Goal: Book appointment/travel/reservation

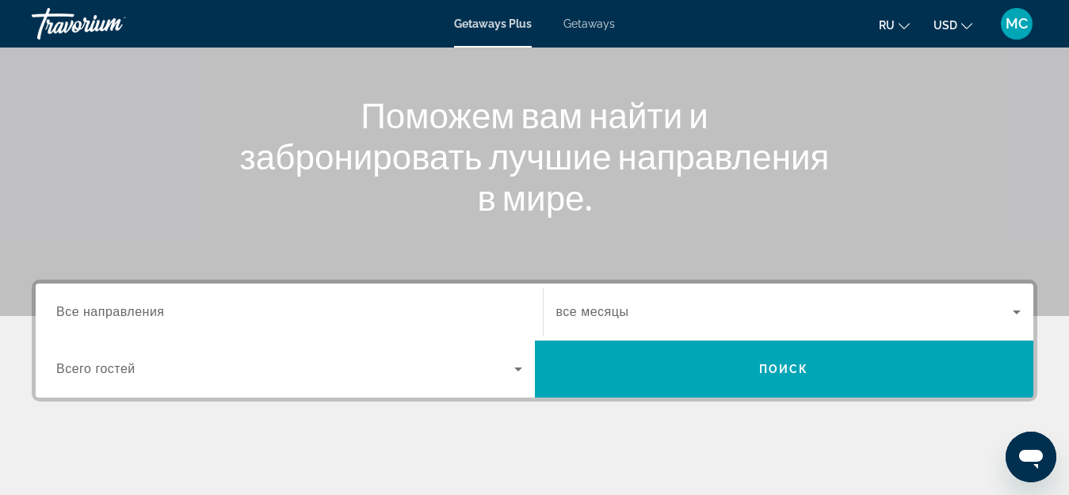
scroll to position [159, 0]
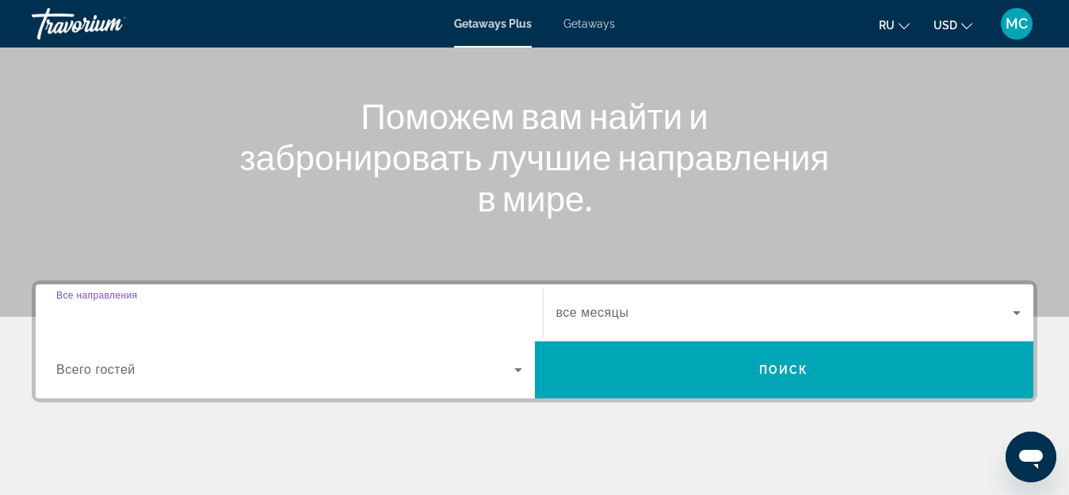
click at [422, 309] on input "Destination Все направления" at bounding box center [289, 313] width 466 height 19
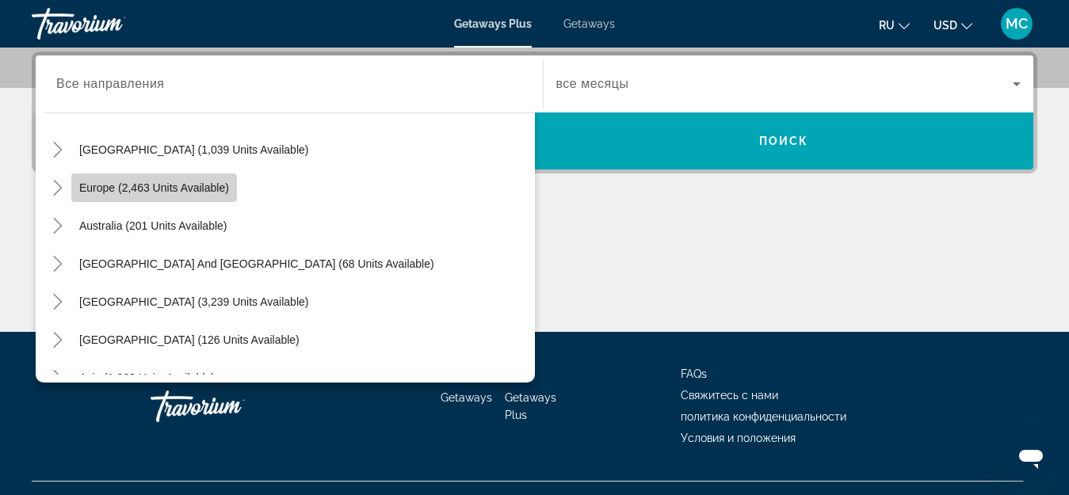
click at [118, 187] on span "Europe (2,463 units available)" at bounding box center [154, 187] width 150 height 13
type input "**********"
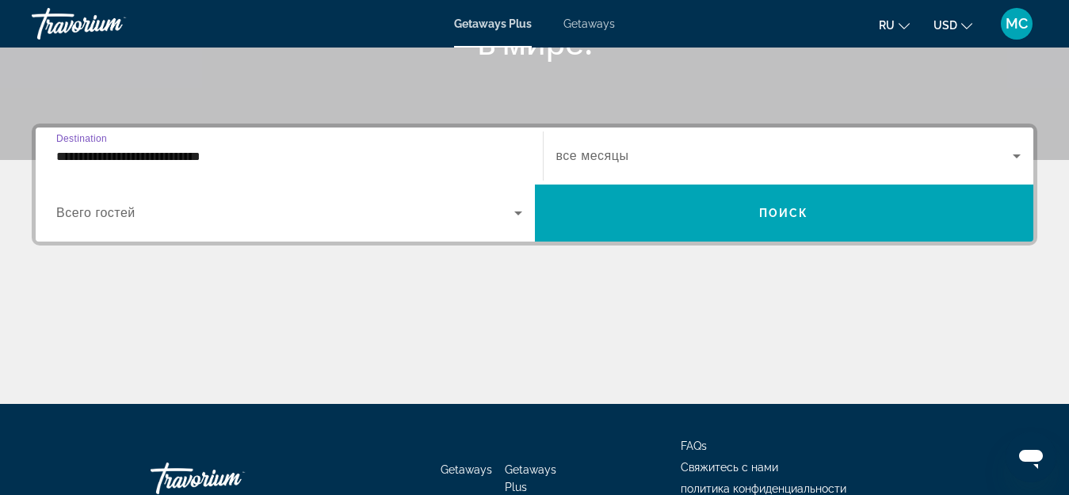
scroll to position [229, 0]
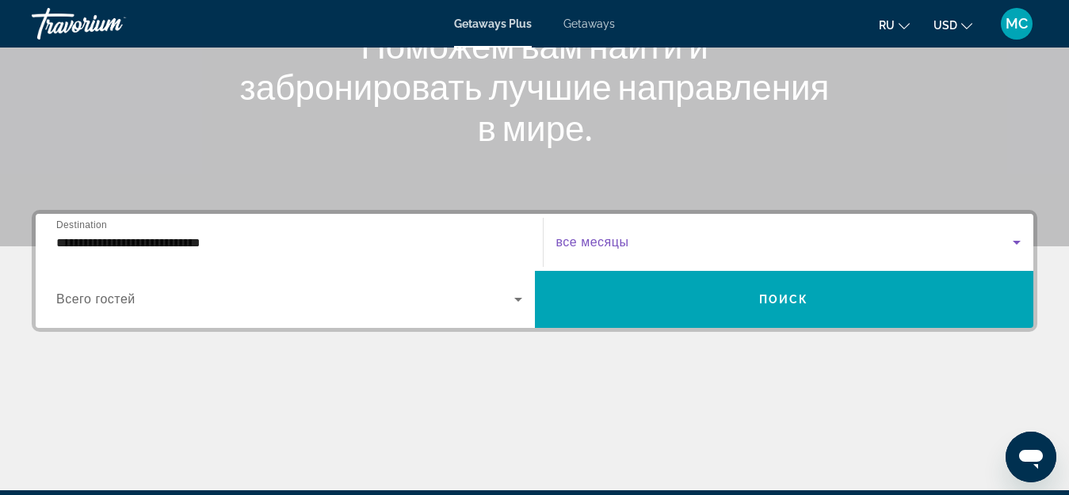
click at [1008, 244] on icon "Search widget" at bounding box center [1016, 242] width 19 height 19
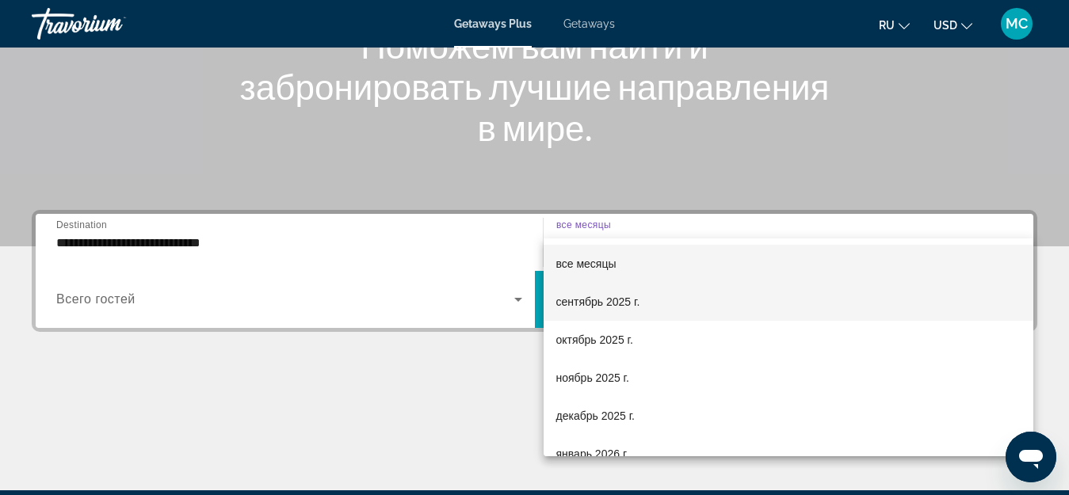
scroll to position [388, 0]
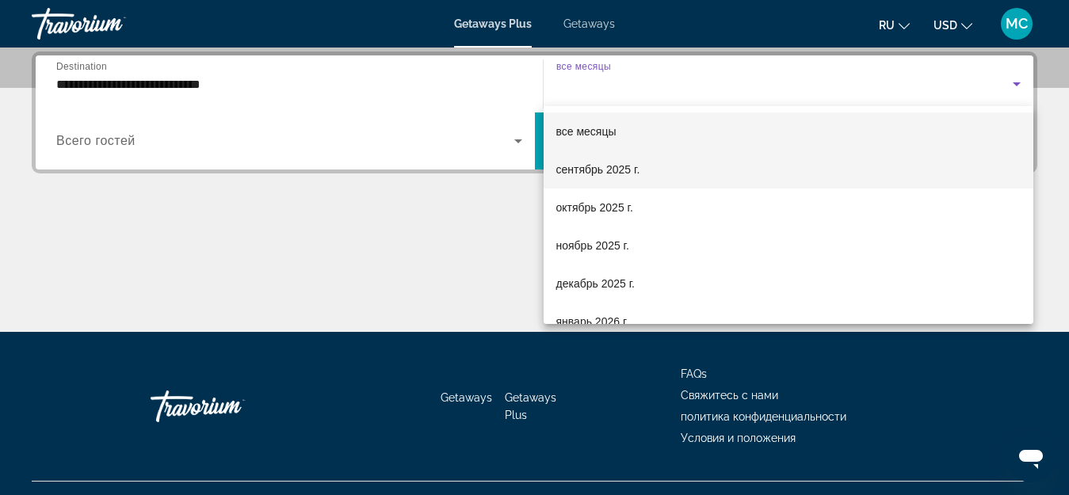
click at [721, 174] on mat-option "сентябрь 2025 г." at bounding box center [789, 170] width 491 height 38
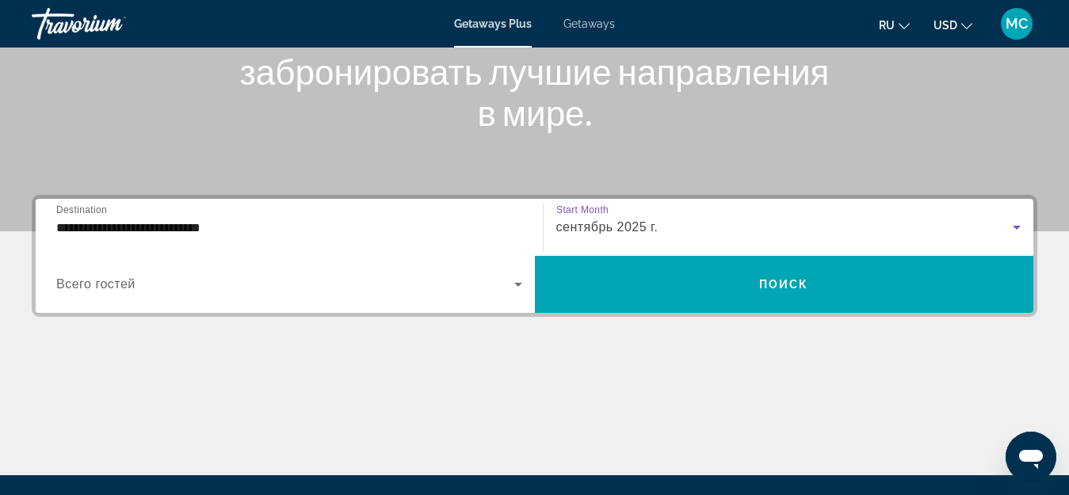
scroll to position [229, 0]
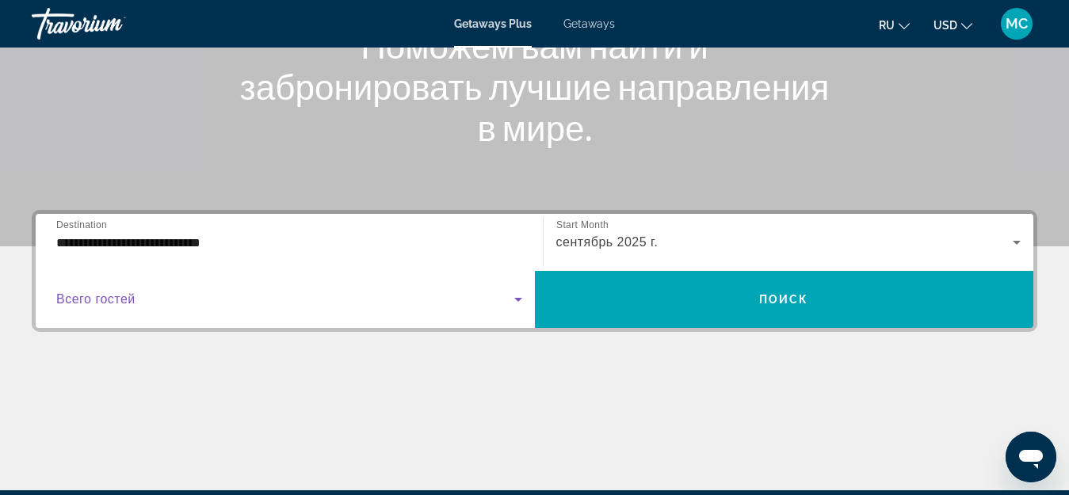
click at [502, 300] on span "Search widget" at bounding box center [285, 299] width 458 height 19
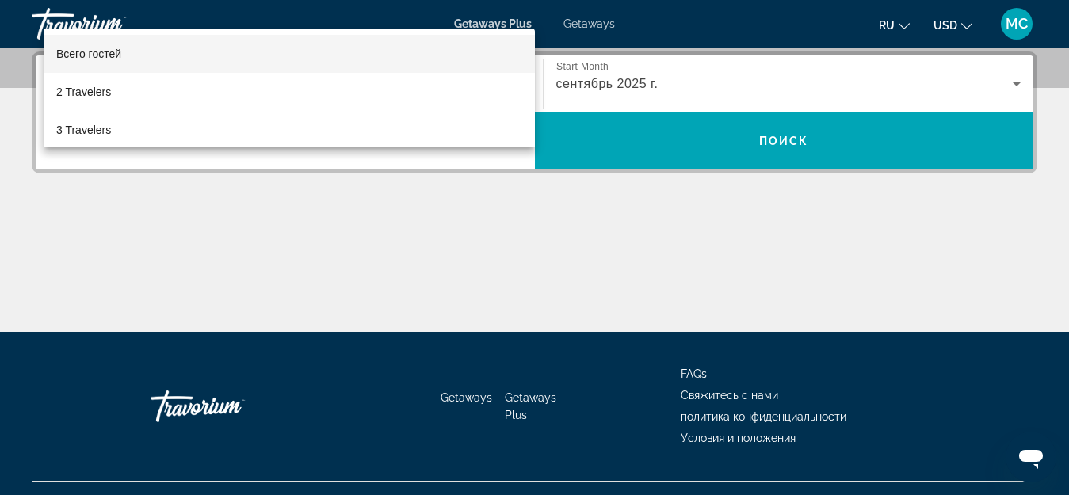
scroll to position [308, 0]
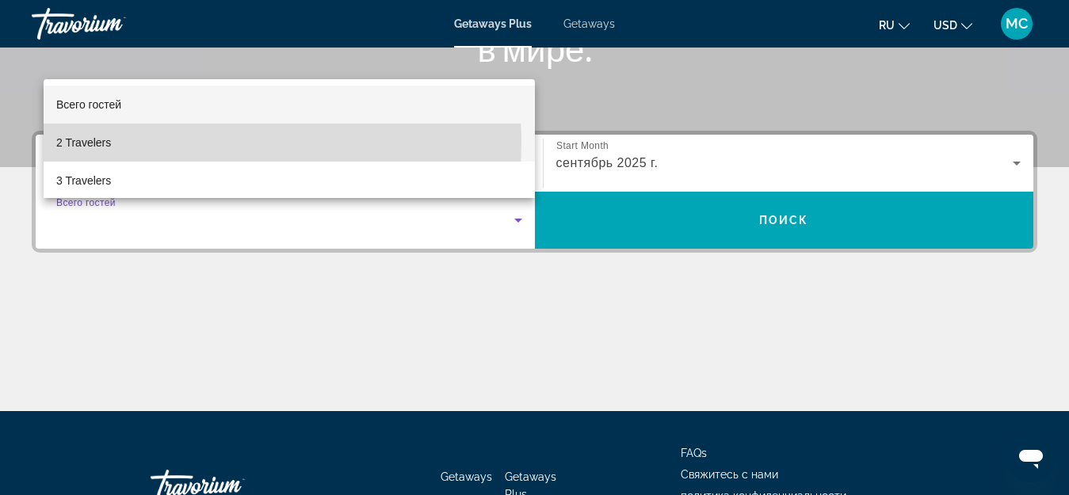
click at [110, 142] on span "2 Travelers" at bounding box center [83, 142] width 55 height 19
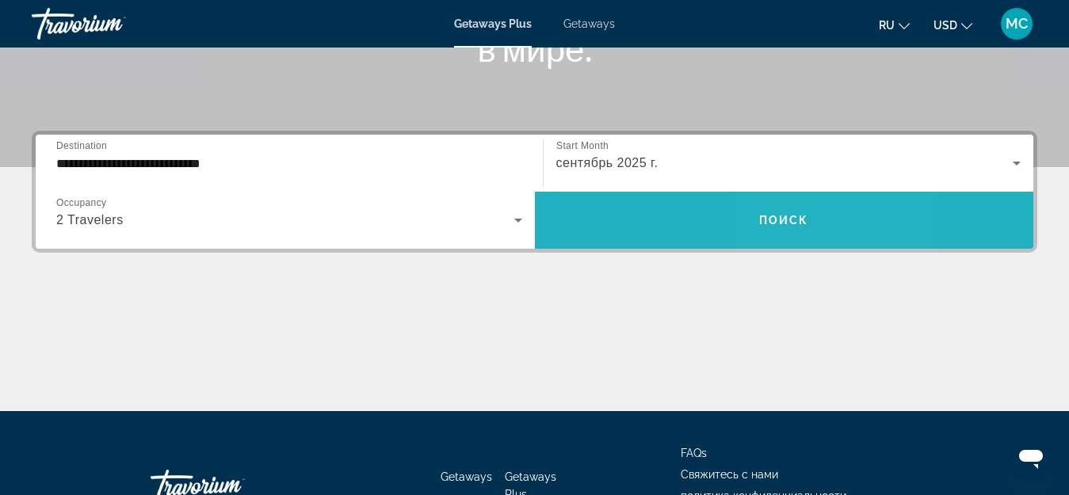
click at [791, 223] on span "Поиск" at bounding box center [784, 220] width 50 height 13
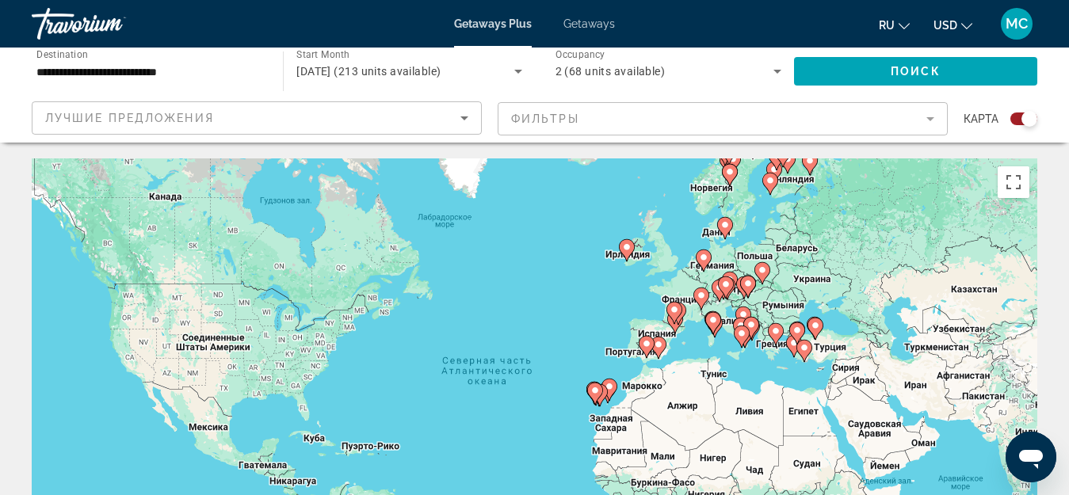
click at [843, 293] on div "Чтобы активировать перетаскивание с помощью клавиатуры, нажмите Alt + Ввод. Пос…" at bounding box center [535, 397] width 1006 height 476
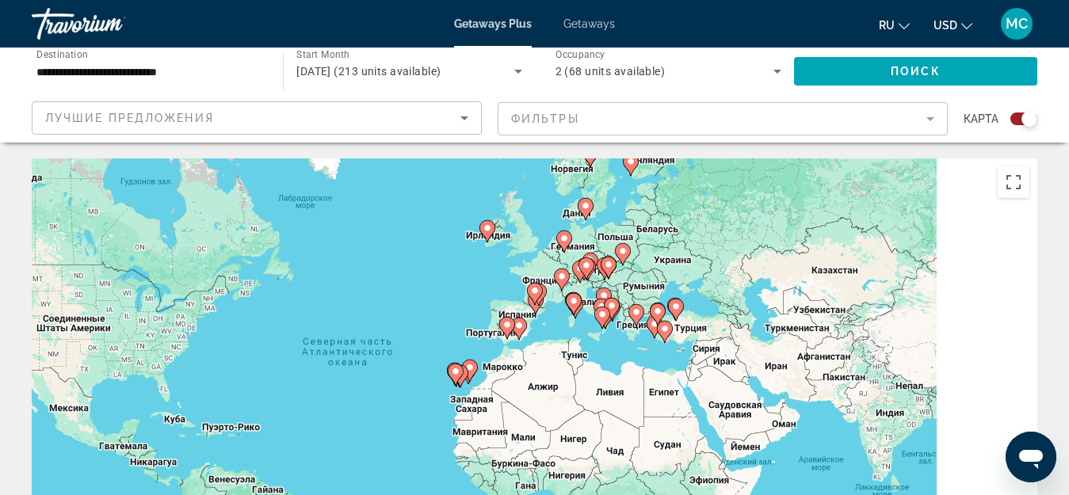
drag, startPoint x: 844, startPoint y: 290, endPoint x: 701, endPoint y: 270, distance: 144.8
click at [701, 270] on div "Чтобы активировать перетаскивание с помощью клавиатуры, нажмите Alt + Ввод. Пос…" at bounding box center [535, 397] width 1006 height 476
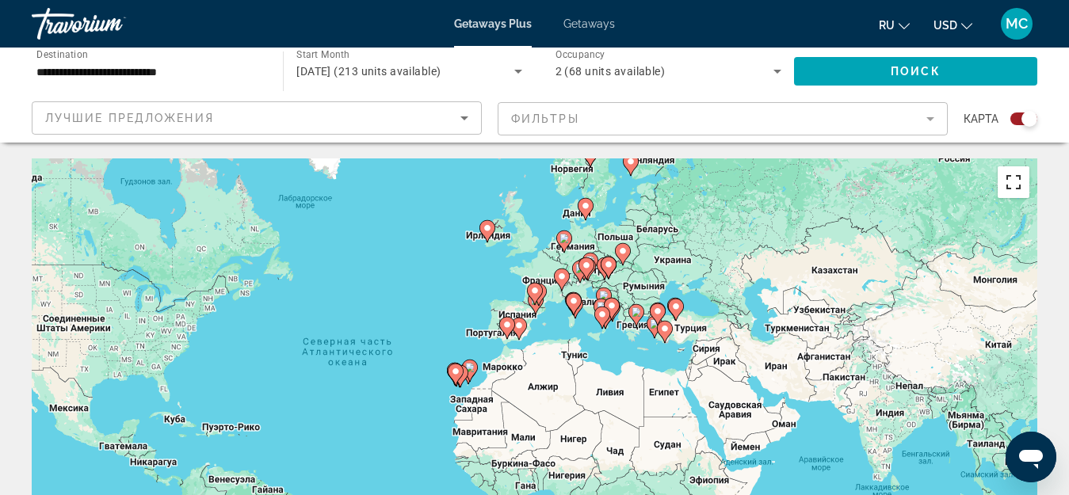
click at [1010, 183] on button "Включить полноэкранный режим" at bounding box center [1014, 182] width 32 height 32
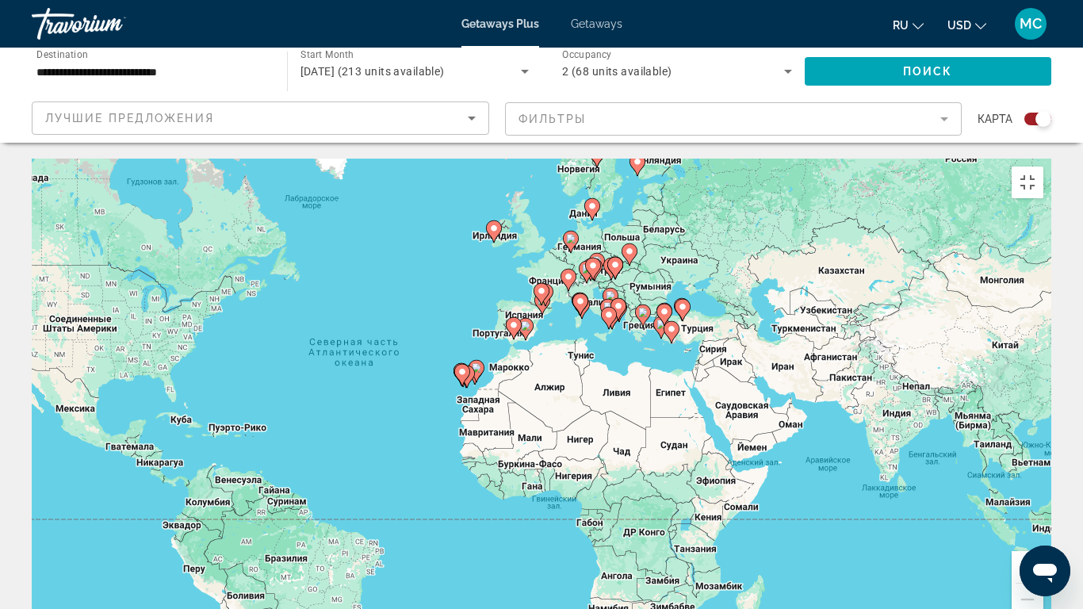
click at [1043, 495] on button "Увеличить" at bounding box center [1027, 567] width 32 height 32
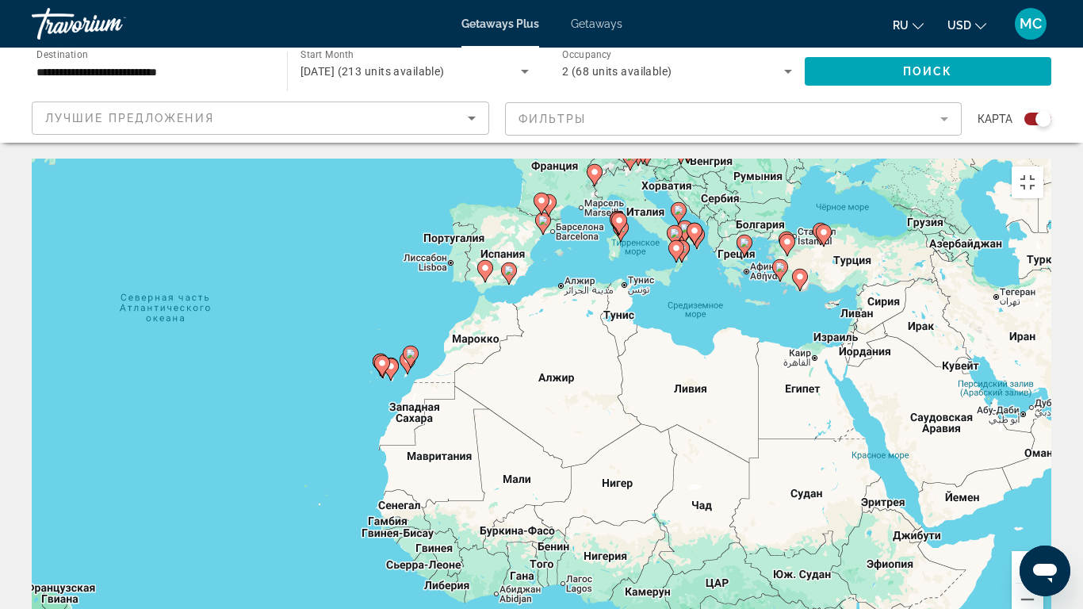
click at [1043, 495] on button "Увеличить" at bounding box center [1027, 567] width 32 height 32
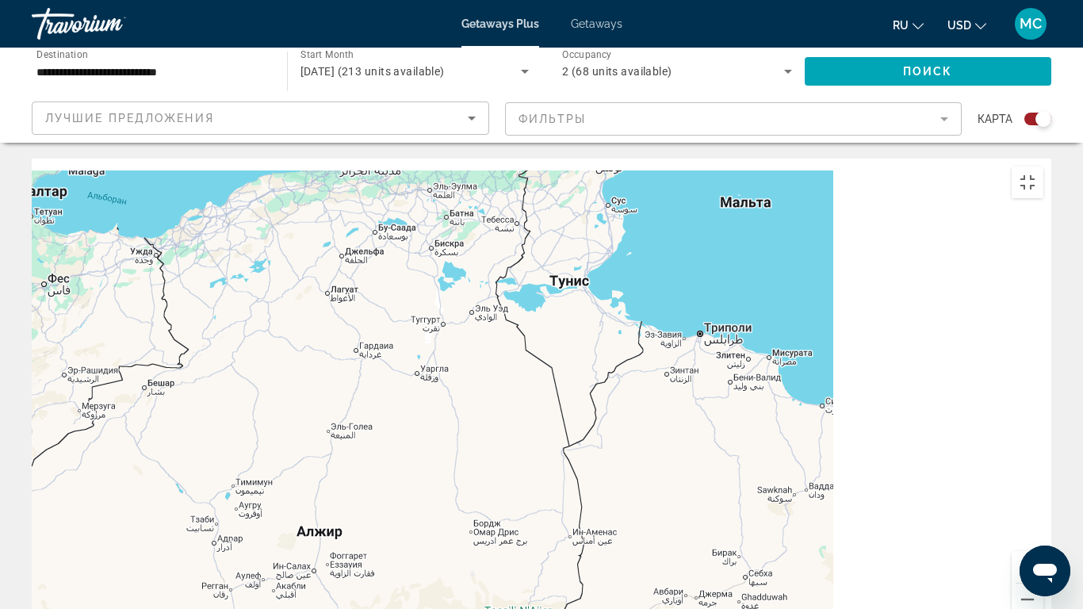
drag, startPoint x: 850, startPoint y: 296, endPoint x: 556, endPoint y: 544, distance: 384.2
click at [556, 495] on div "Чтобы активировать перетаскивание с помощью клавиатуры, нажмите Alt + Ввод. Пос…" at bounding box center [541, 397] width 1019 height 476
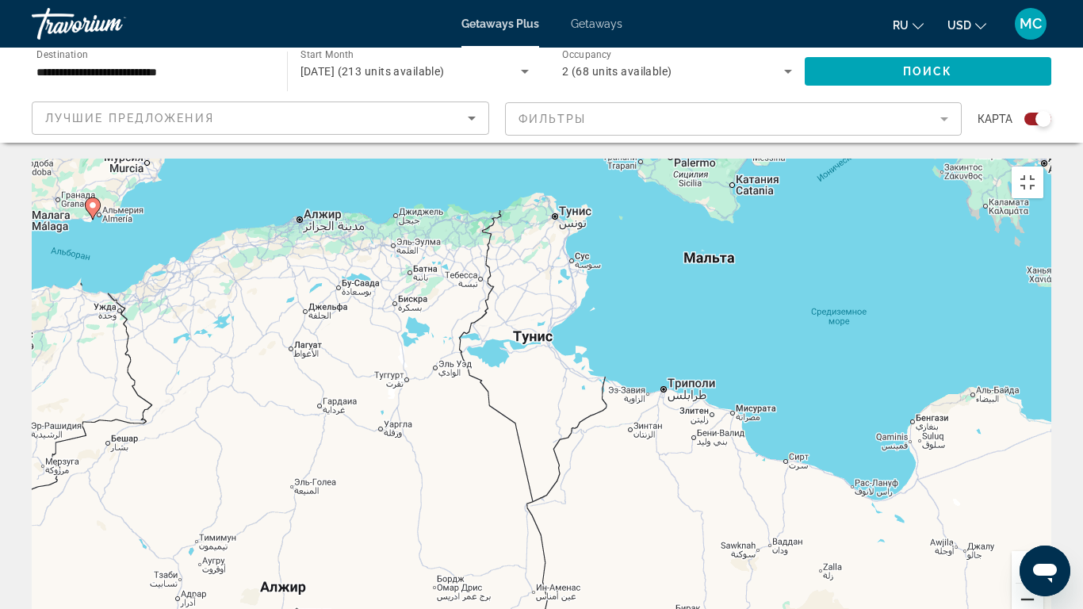
click at [1043, 495] on button "Уменьшить" at bounding box center [1027, 599] width 32 height 32
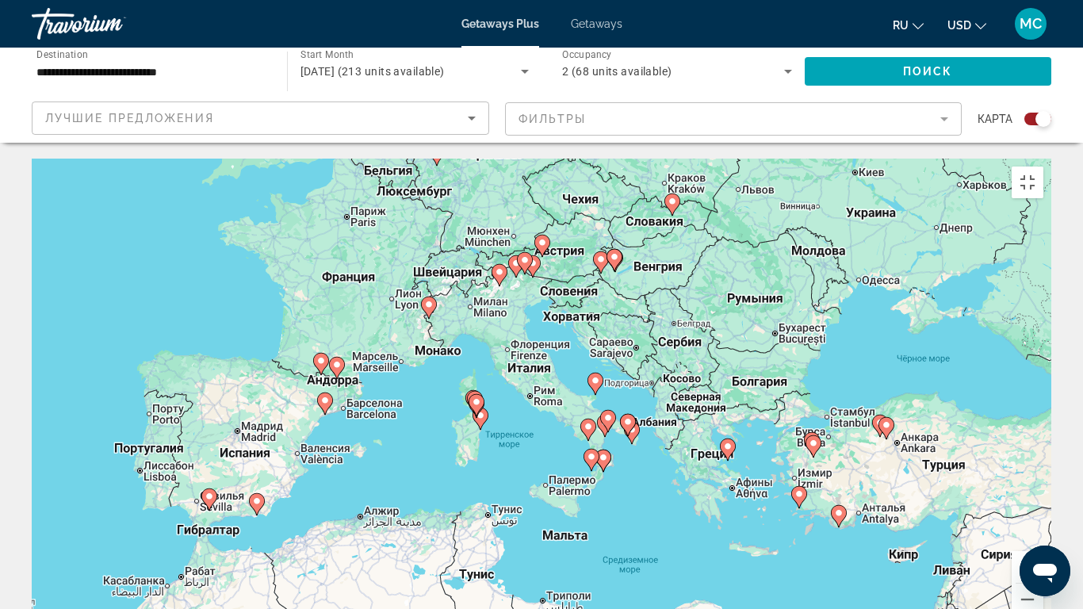
drag, startPoint x: 782, startPoint y: 304, endPoint x: 725, endPoint y: 486, distance: 191.0
click at [725, 486] on div "Чтобы активировать перетаскивание с помощью клавиатуры, нажмите Alt + Ввод. Пос…" at bounding box center [541, 397] width 1019 height 476
click at [1043, 495] on button "Увеличить" at bounding box center [1027, 567] width 32 height 32
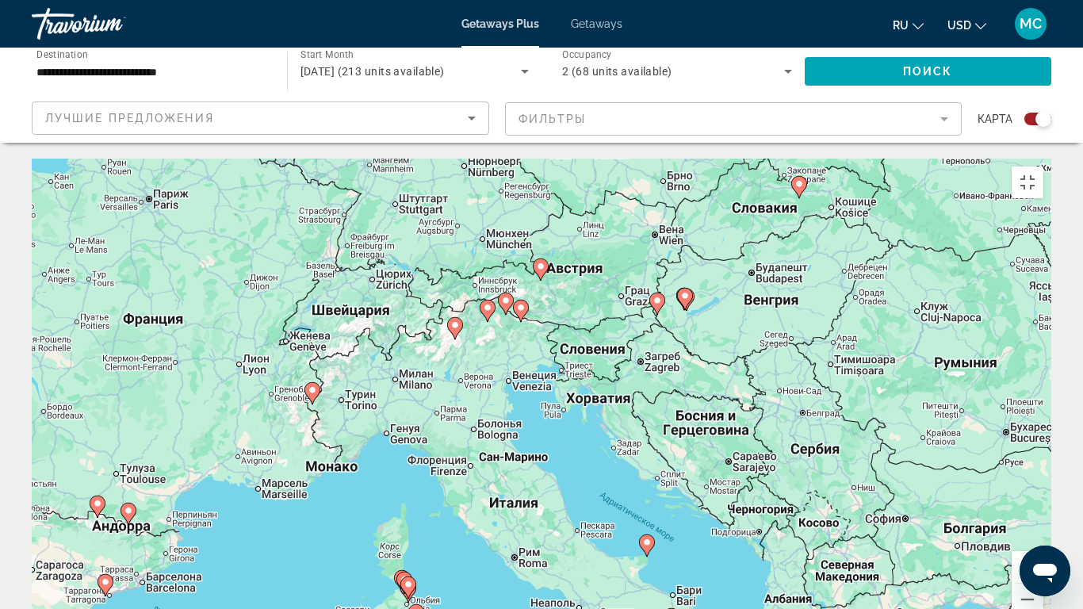
drag, startPoint x: 619, startPoint y: 220, endPoint x: 621, endPoint y: 265, distance: 45.2
click at [613, 380] on div "Чтобы активировать перетаскивание с помощью клавиатуры, нажмите Alt + Ввод. Пос…" at bounding box center [541, 397] width 1019 height 476
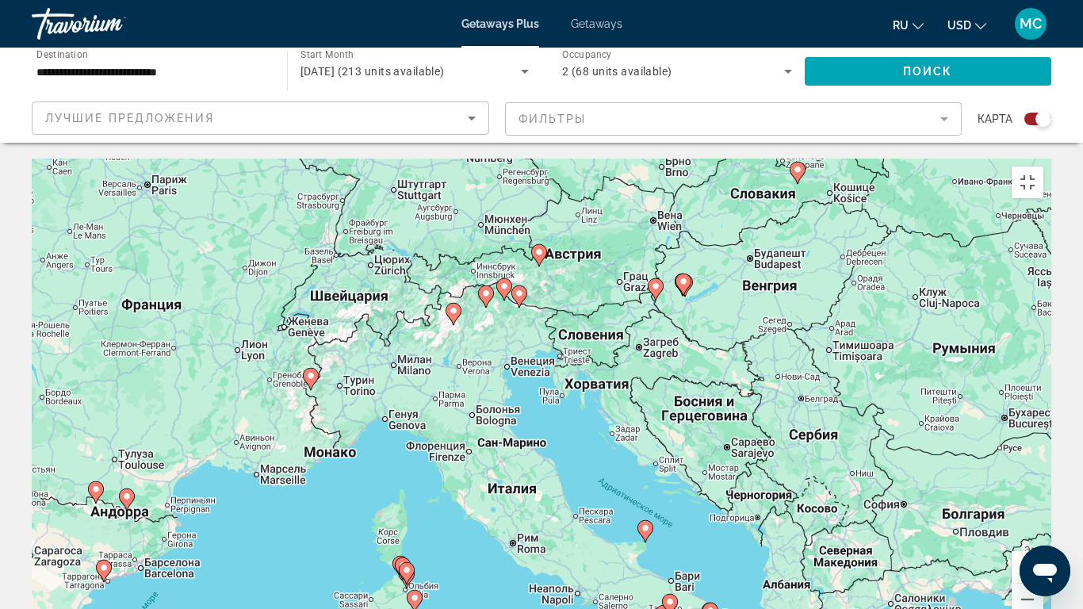
click at [653, 281] on image "Main content" at bounding box center [656, 286] width 10 height 10
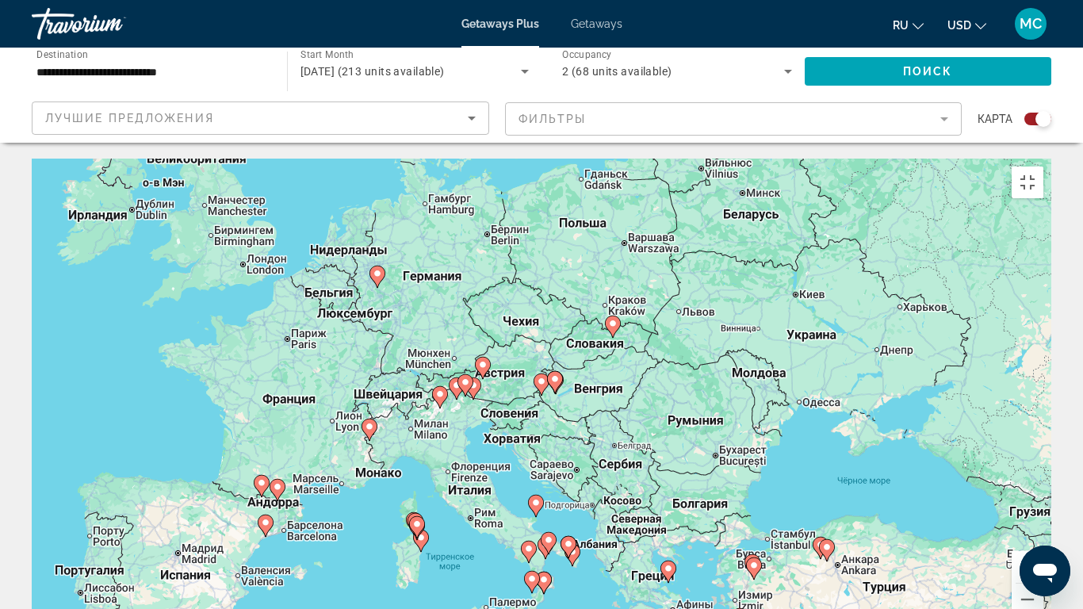
type input "**********"
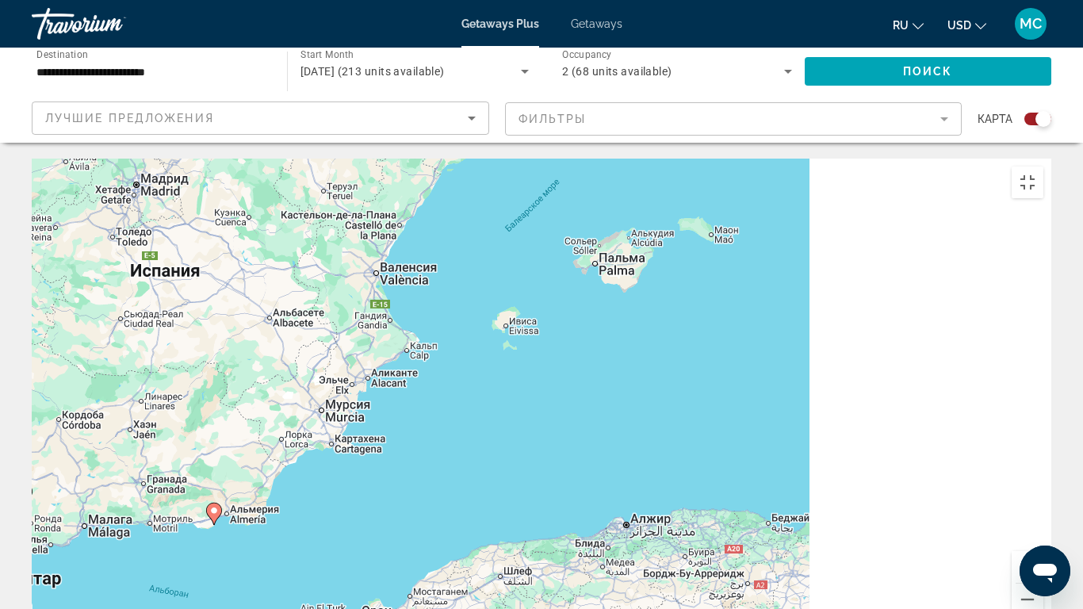
drag, startPoint x: 780, startPoint y: 235, endPoint x: 418, endPoint y: 379, distance: 388.8
click at [418, 379] on div "Для навигации используйте клавиши со стрелками. Чтобы активировать перетаскиван…" at bounding box center [541, 397] width 1019 height 476
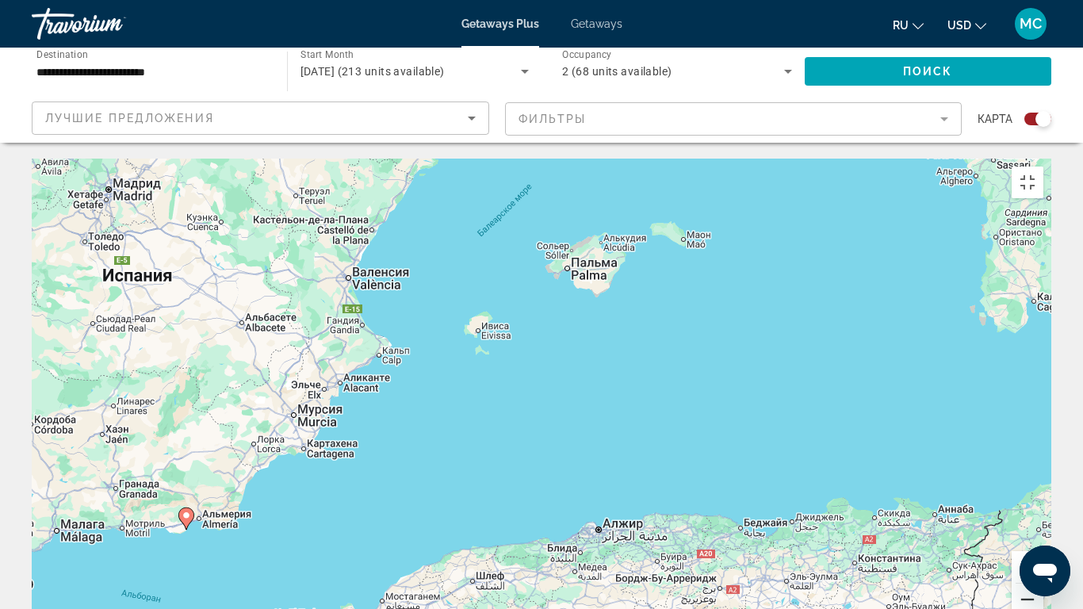
click at [1043, 495] on button "Уменьшить" at bounding box center [1027, 599] width 32 height 32
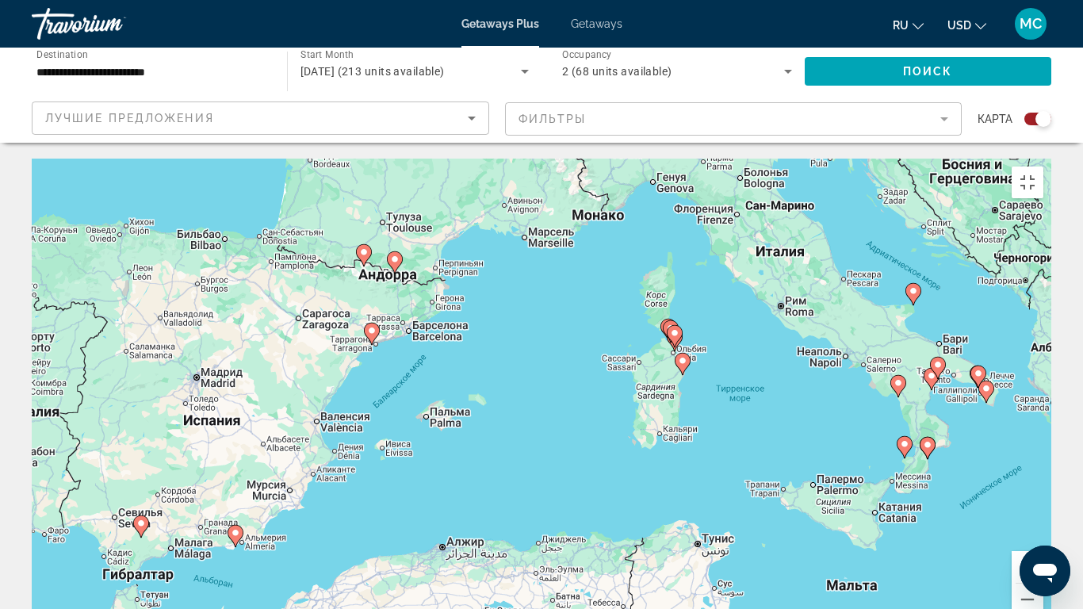
drag, startPoint x: 708, startPoint y: 235, endPoint x: 510, endPoint y: 354, distance: 231.1
click at [533, 351] on div "Для навигации используйте клавиши со стрелками. Чтобы активировать перетаскиван…" at bounding box center [541, 397] width 1019 height 476
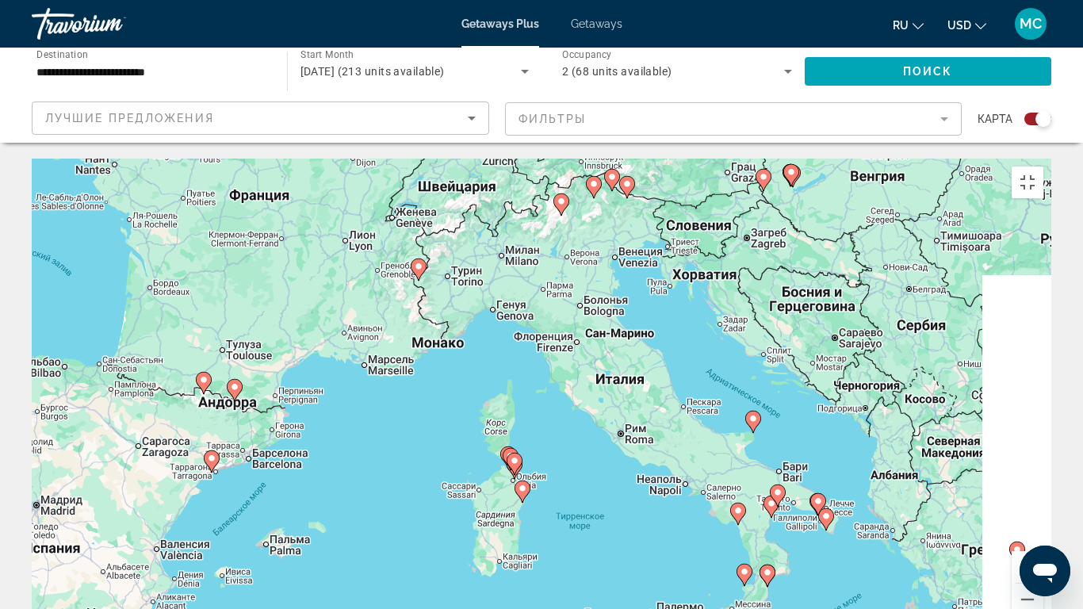
drag, startPoint x: 832, startPoint y: 181, endPoint x: 705, endPoint y: 284, distance: 164.0
click at [705, 284] on div "Для навигации используйте клавиши со стрелками. Чтобы активировать перетаскиван…" at bounding box center [541, 397] width 1019 height 476
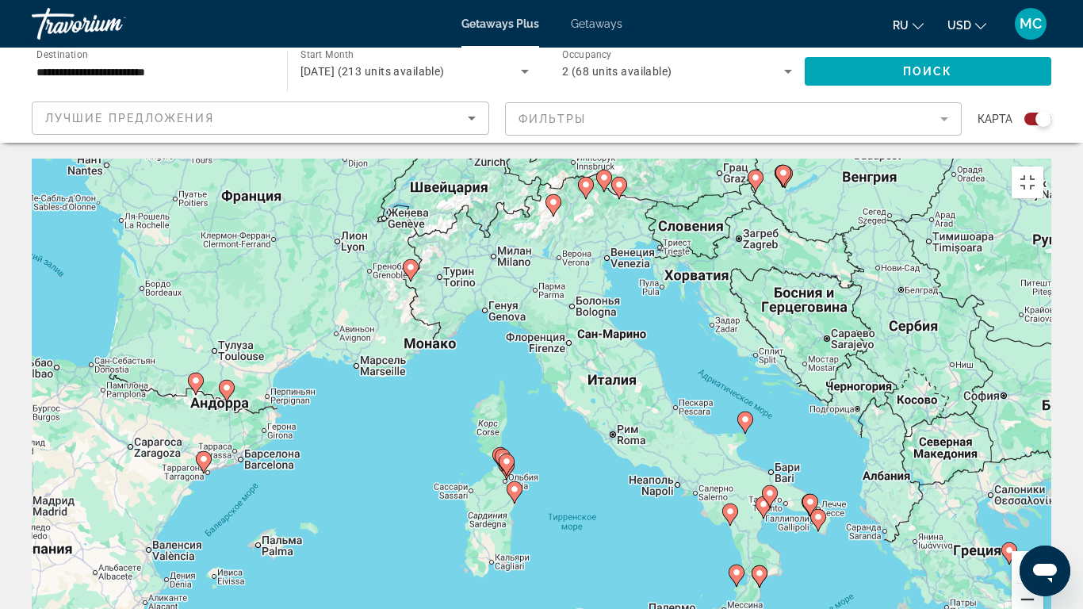
click at [1043, 495] on button "Уменьшить" at bounding box center [1027, 599] width 32 height 32
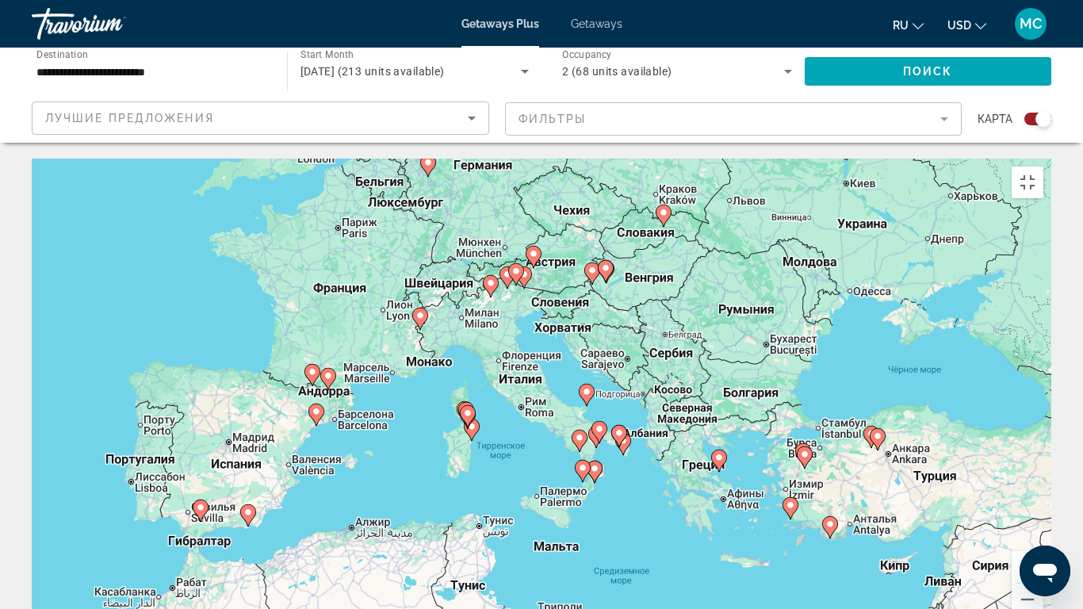
drag, startPoint x: 1025, startPoint y: 299, endPoint x: 967, endPoint y: 291, distance: 58.4
click at [967, 291] on div "Для навигации используйте клавиши со стрелками. Чтобы активировать перетаскиван…" at bounding box center [541, 397] width 1019 height 476
click at [1043, 495] on button "Увеличить" at bounding box center [1027, 567] width 32 height 32
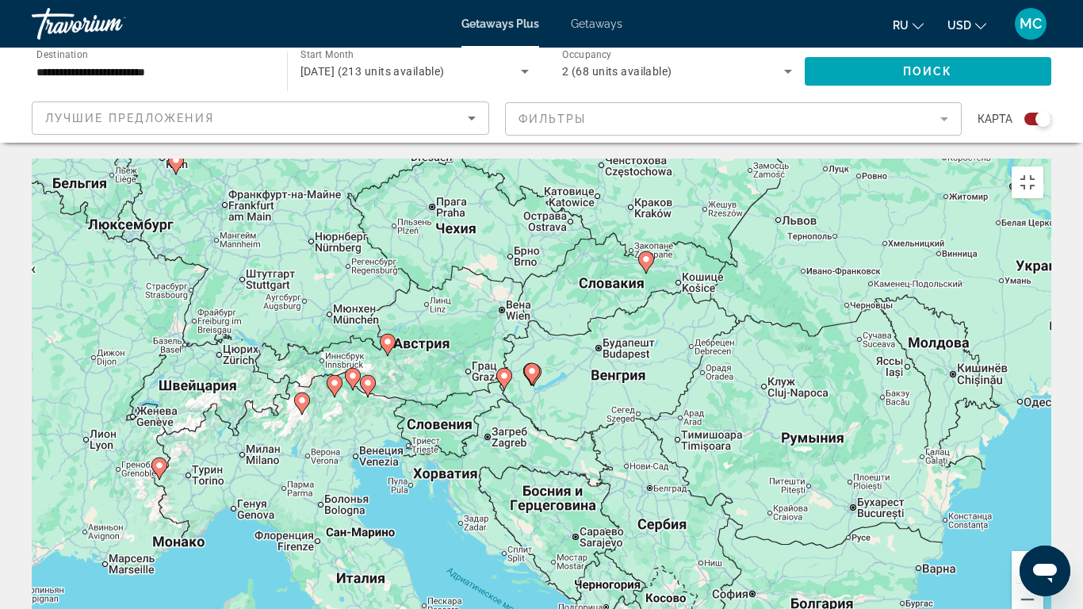
drag, startPoint x: 923, startPoint y: 161, endPoint x: 749, endPoint y: 210, distance: 181.1
click at [785, 378] on div "Для навигации используйте клавиши со стрелками. Чтобы активировать перетаскиван…" at bounding box center [541, 397] width 1019 height 476
click at [1043, 166] on button "Включить полноэкранный режим" at bounding box center [1027, 182] width 32 height 32
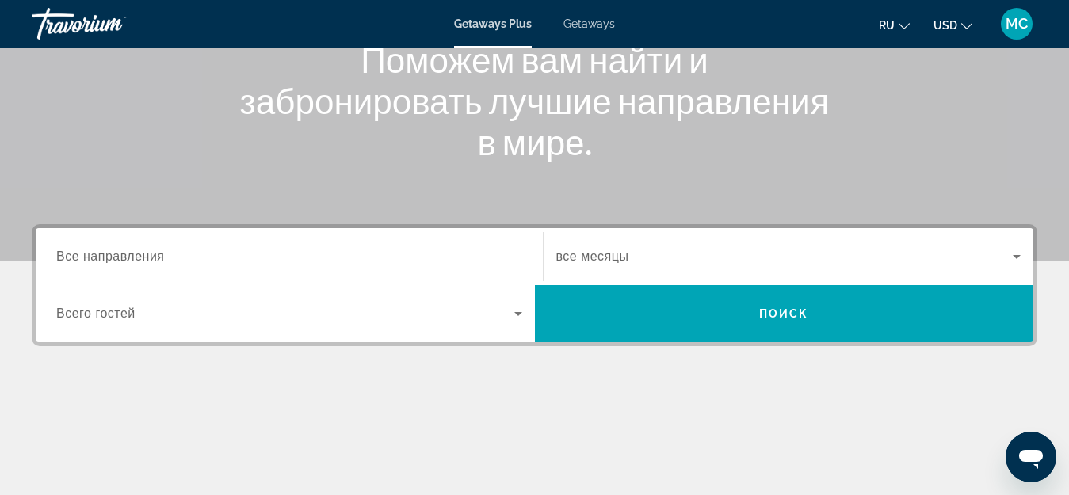
scroll to position [238, 0]
